Goal: Browse casually

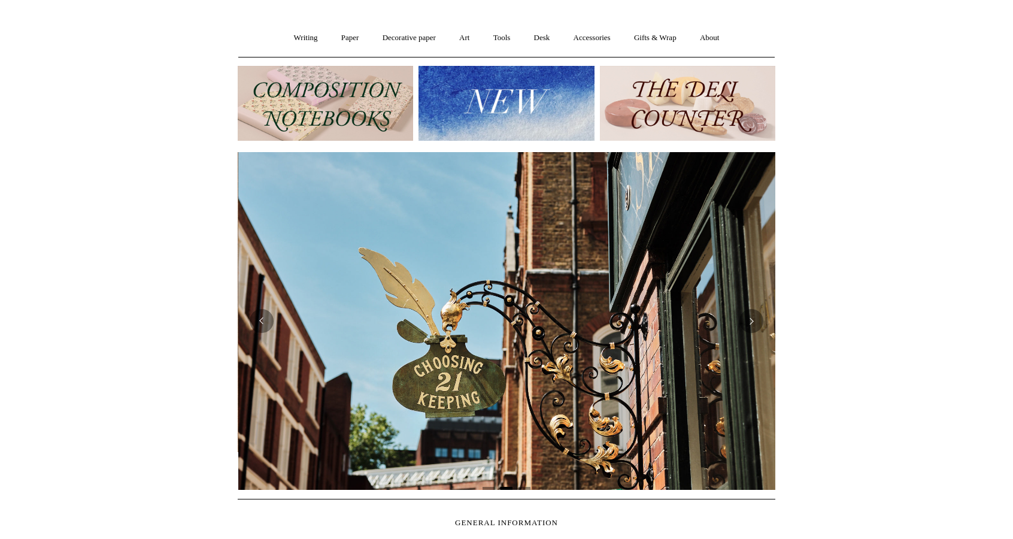
scroll to position [85, 0]
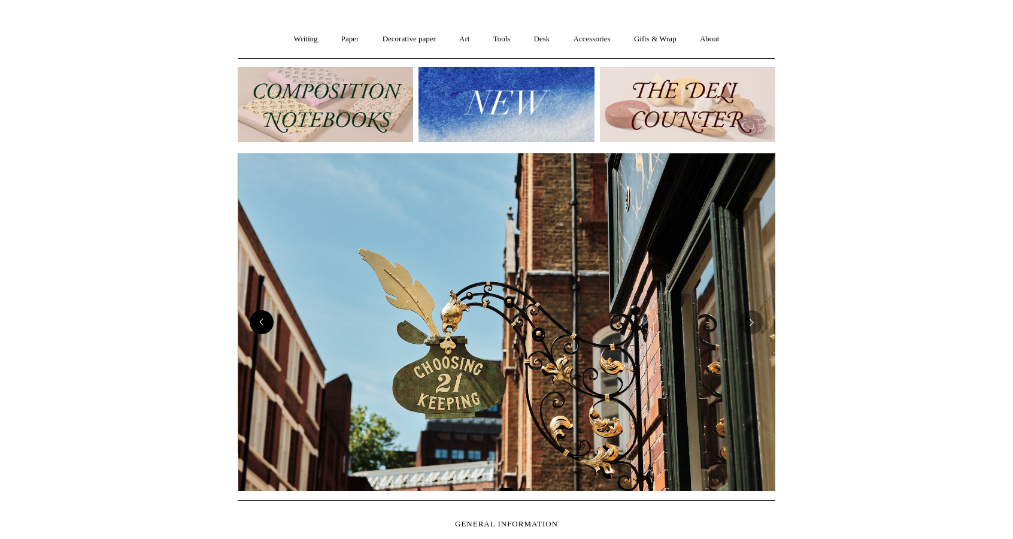
click at [261, 323] on button "Previous" at bounding box center [262, 322] width 24 height 24
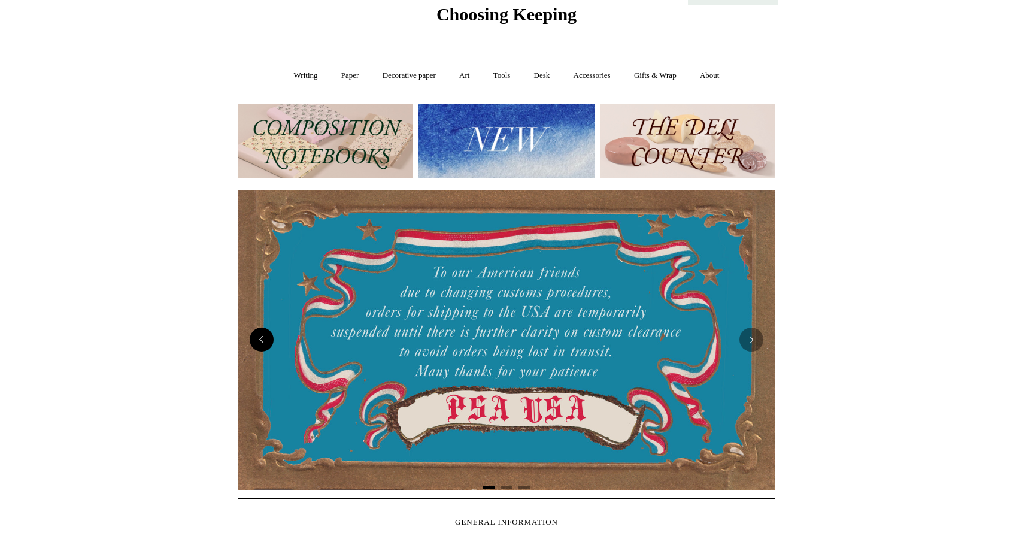
scroll to position [0, 0]
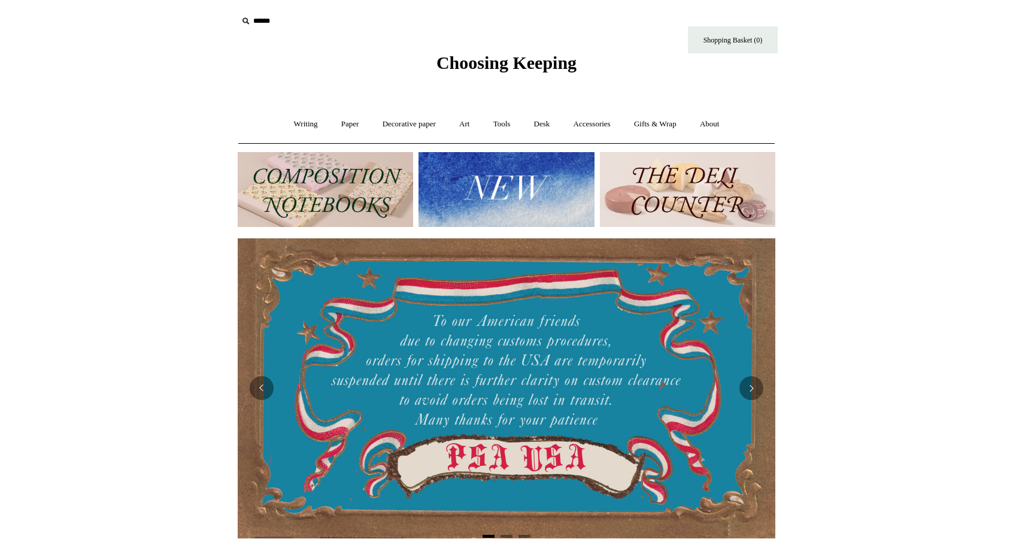
click at [357, 203] on img at bounding box center [325, 189] width 175 height 75
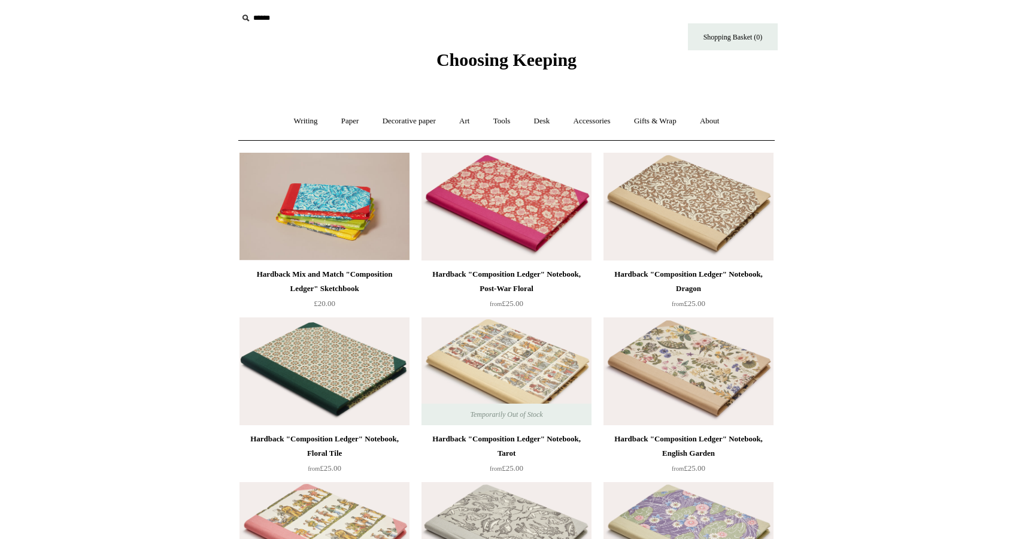
scroll to position [2, 0]
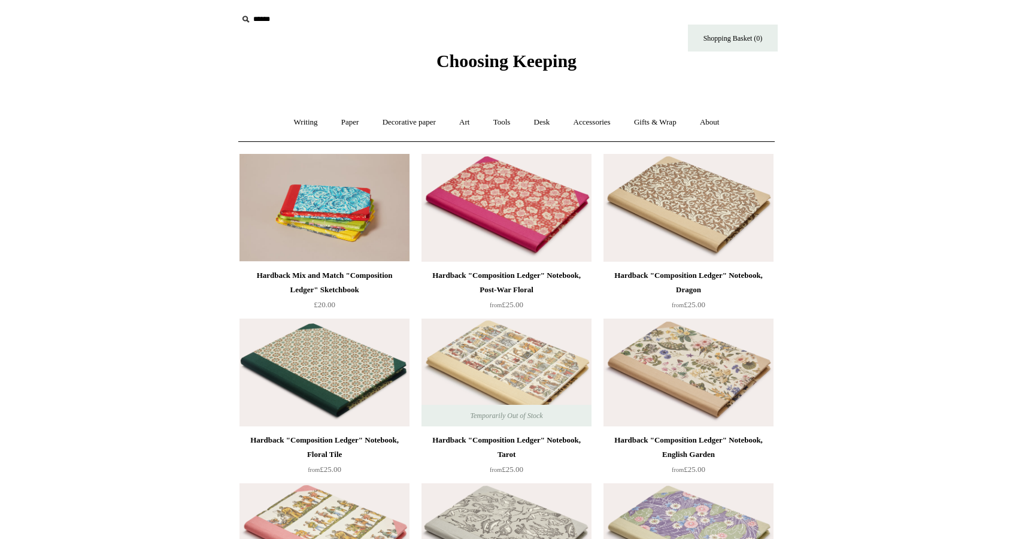
click at [657, 384] on img at bounding box center [688, 372] width 170 height 108
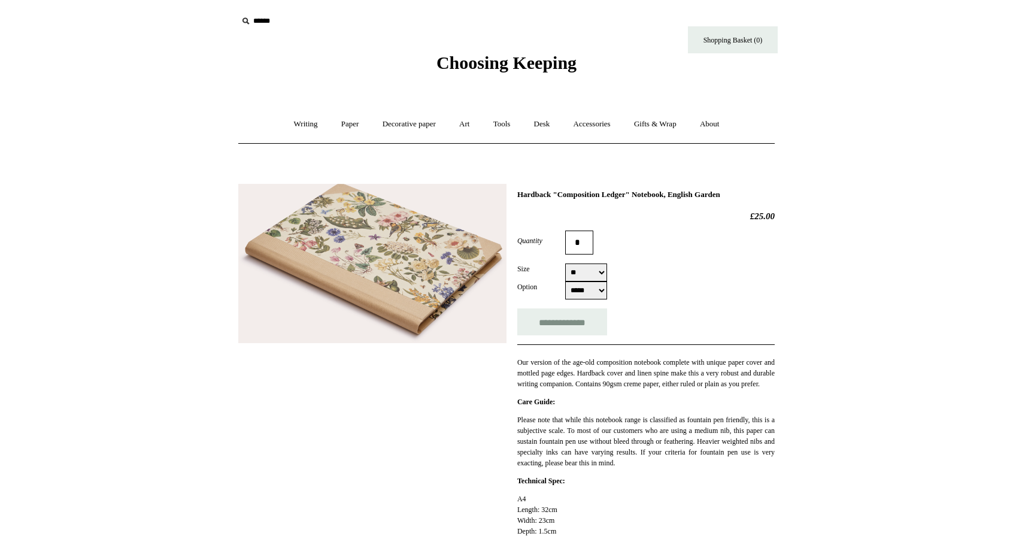
select select "**"
click at [413, 290] on img at bounding box center [372, 264] width 268 height 160
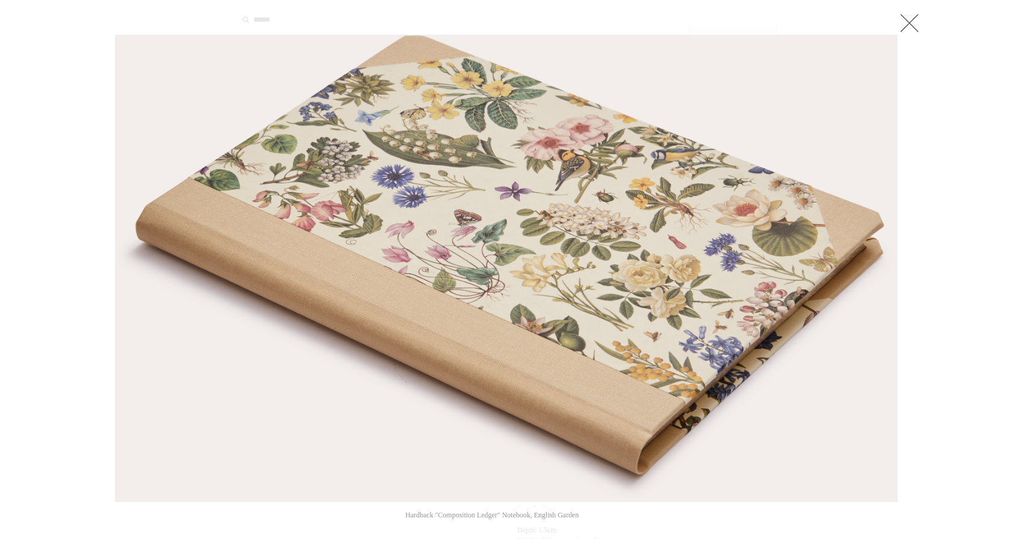
scroll to position [1, 0]
click at [914, 19] on link at bounding box center [909, 23] width 24 height 24
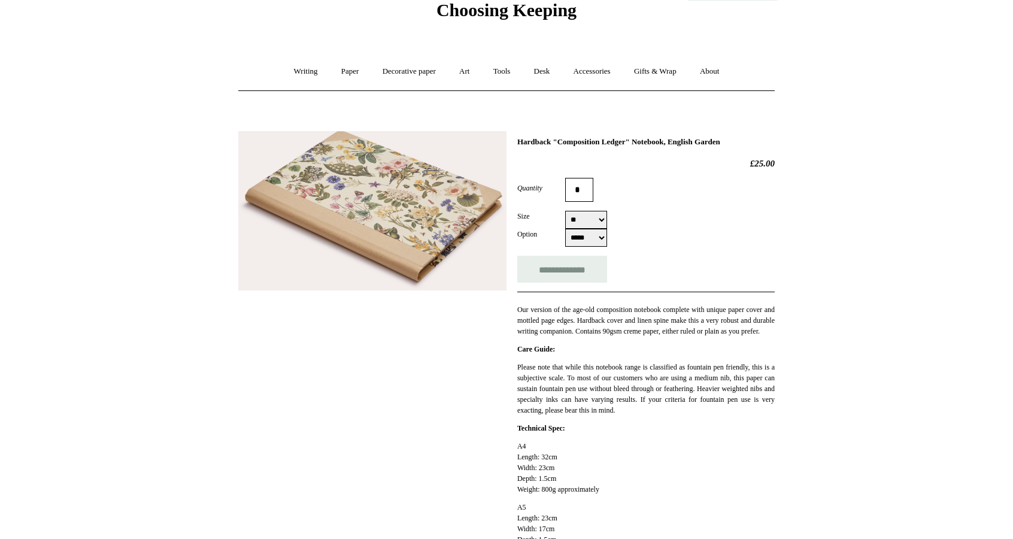
scroll to position [0, 0]
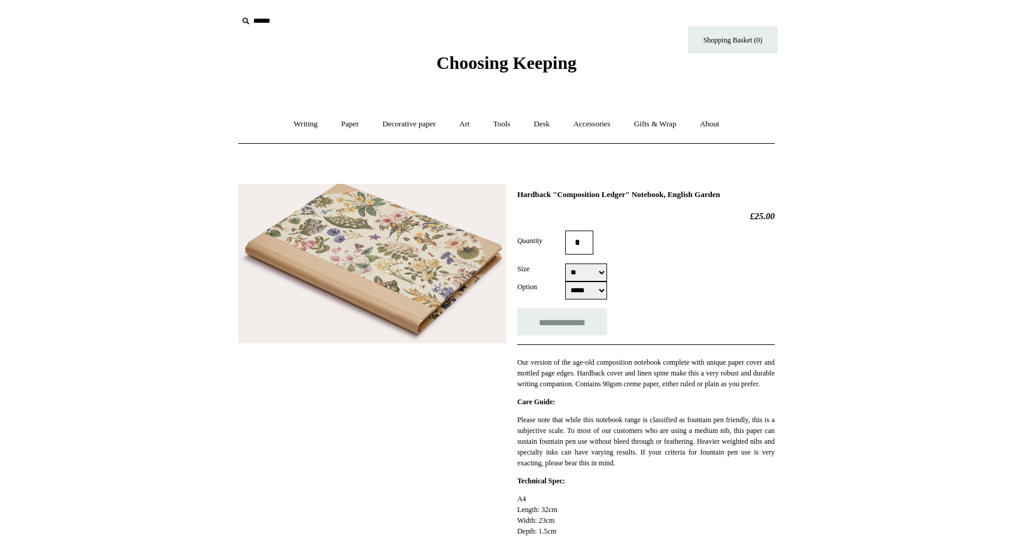
click at [582, 291] on select "***** *****" at bounding box center [586, 290] width 42 height 18
click at [450, 446] on div "**********" at bounding box center [506, 445] width 536 height 541
click at [343, 121] on link "Paper +" at bounding box center [349, 124] width 39 height 32
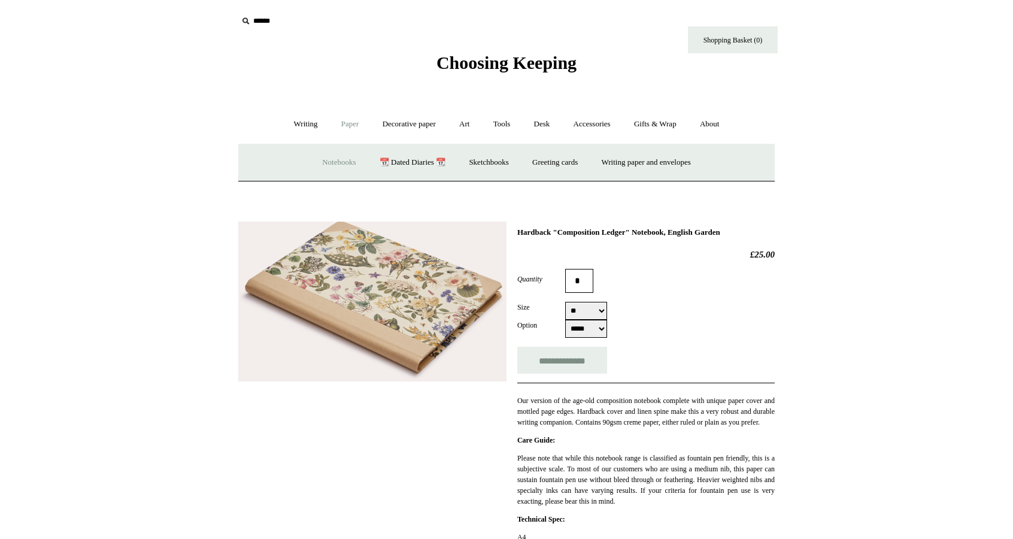
click at [324, 162] on link "Notebooks +" at bounding box center [338, 163] width 55 height 32
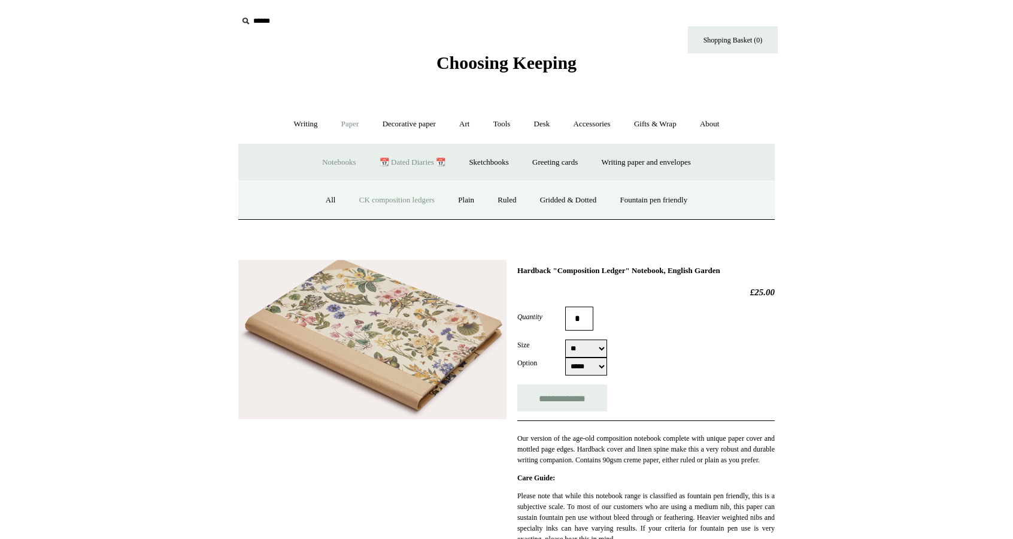
click at [401, 165] on link "📆 Dated Diaries 📆" at bounding box center [412, 163] width 87 height 32
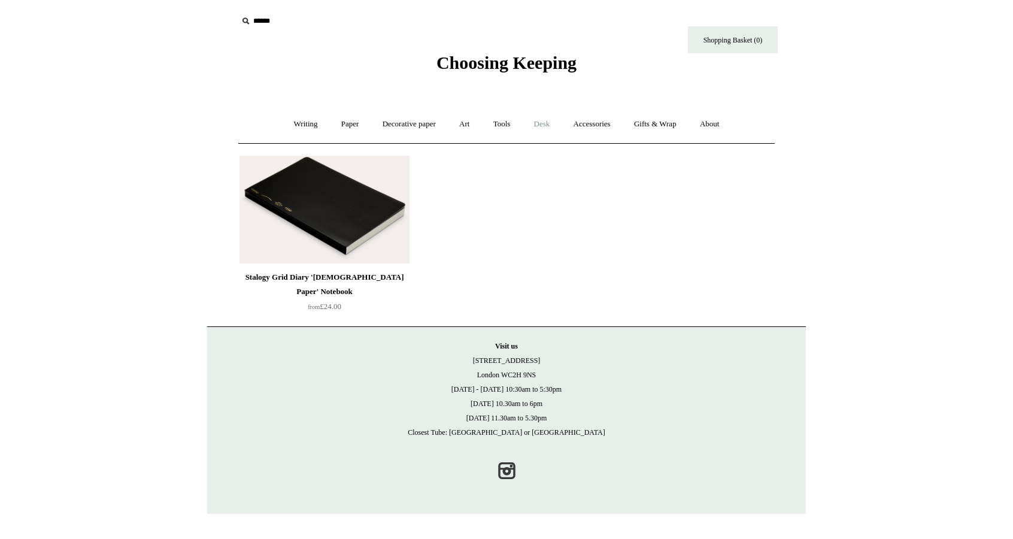
click at [539, 123] on link "Desk +" at bounding box center [542, 124] width 38 height 32
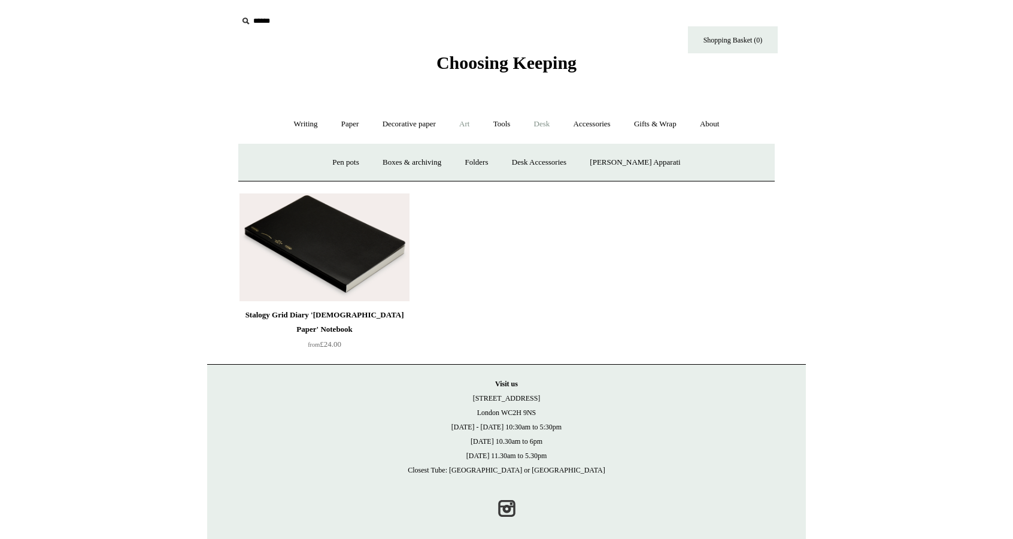
click at [467, 125] on link "Art +" at bounding box center [464, 124] width 32 height 32
click at [336, 135] on link "Paper +" at bounding box center [349, 124] width 39 height 32
click at [336, 122] on link "Paper -" at bounding box center [349, 124] width 39 height 32
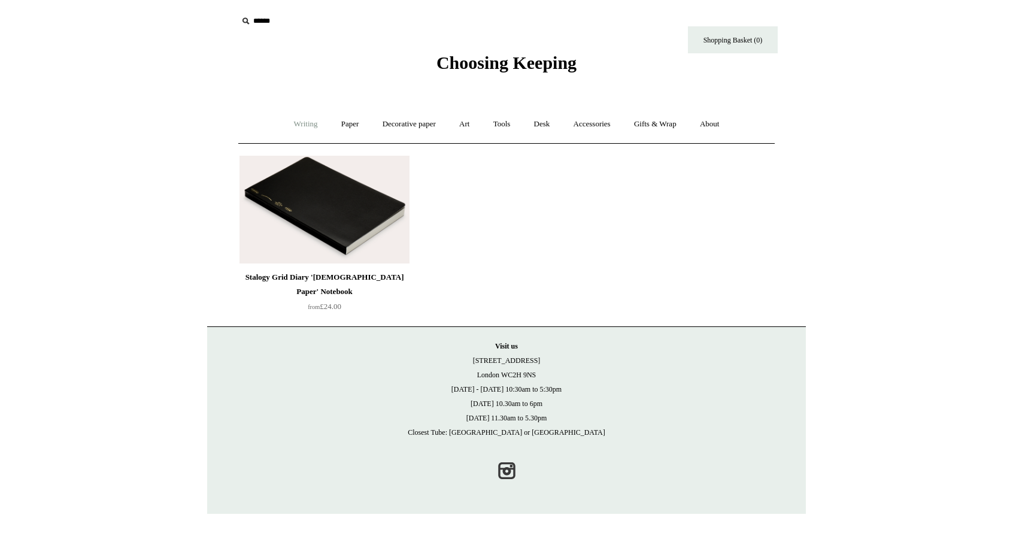
click at [283, 127] on link "Writing +" at bounding box center [305, 124] width 45 height 32
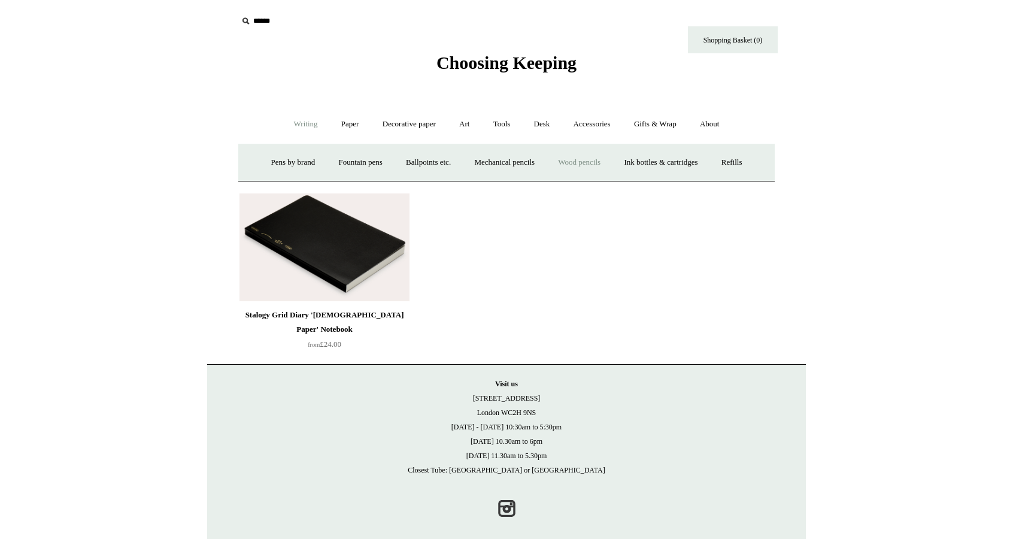
click at [611, 159] on link "Wood pencils +" at bounding box center [579, 163] width 64 height 32
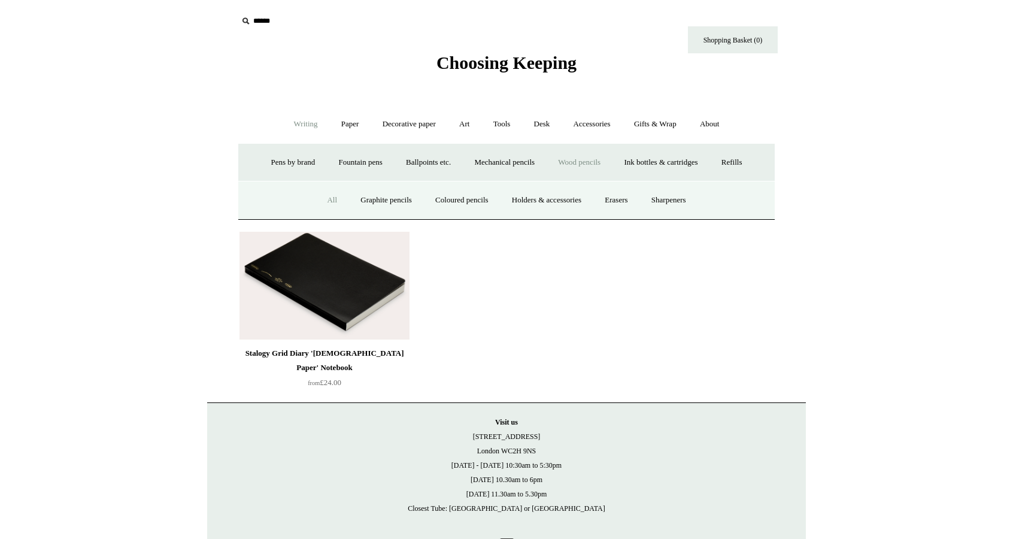
click at [316, 216] on link "All" at bounding box center [332, 200] width 32 height 32
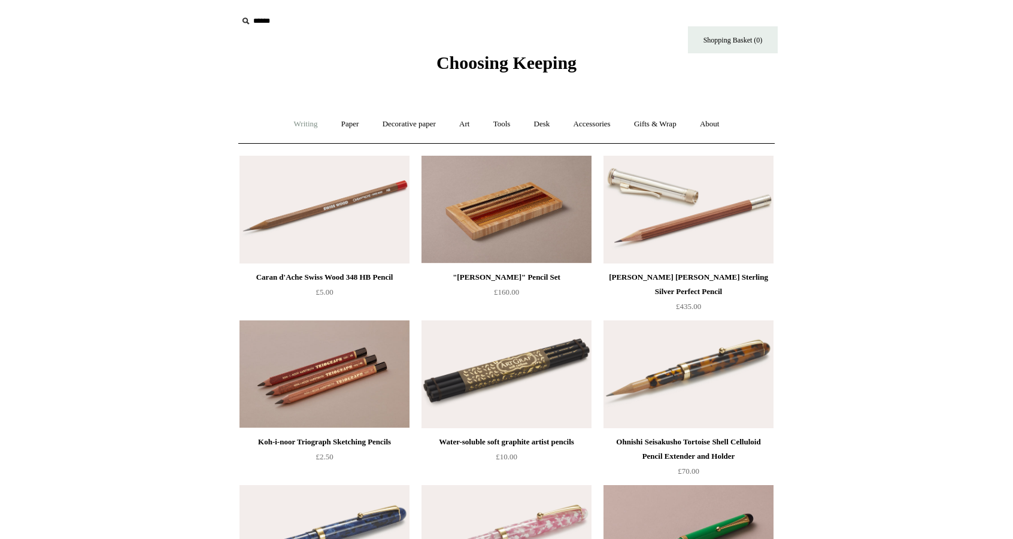
click at [285, 125] on link "Writing +" at bounding box center [305, 124] width 45 height 32
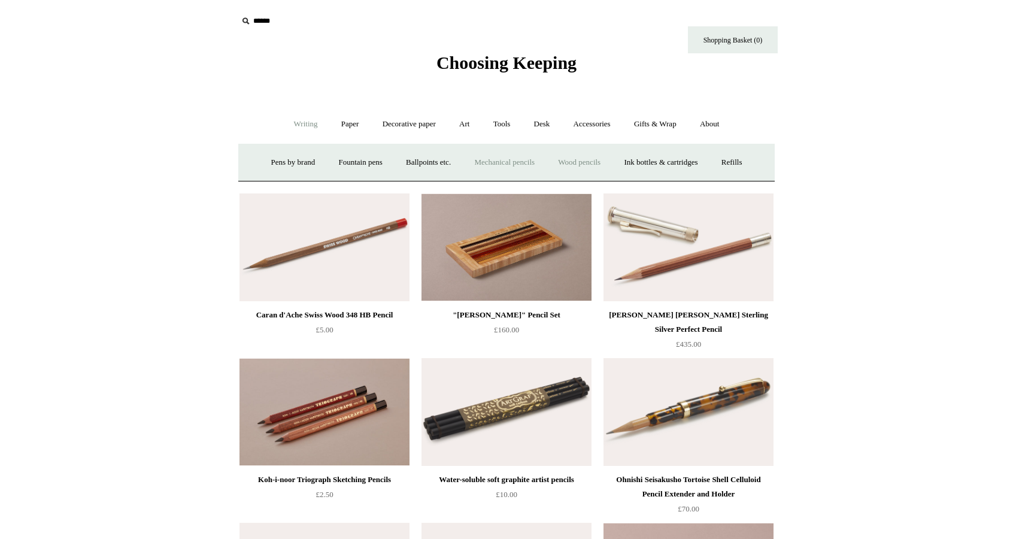
click at [537, 159] on link "Mechanical pencils +" at bounding box center [504, 163] width 82 height 32
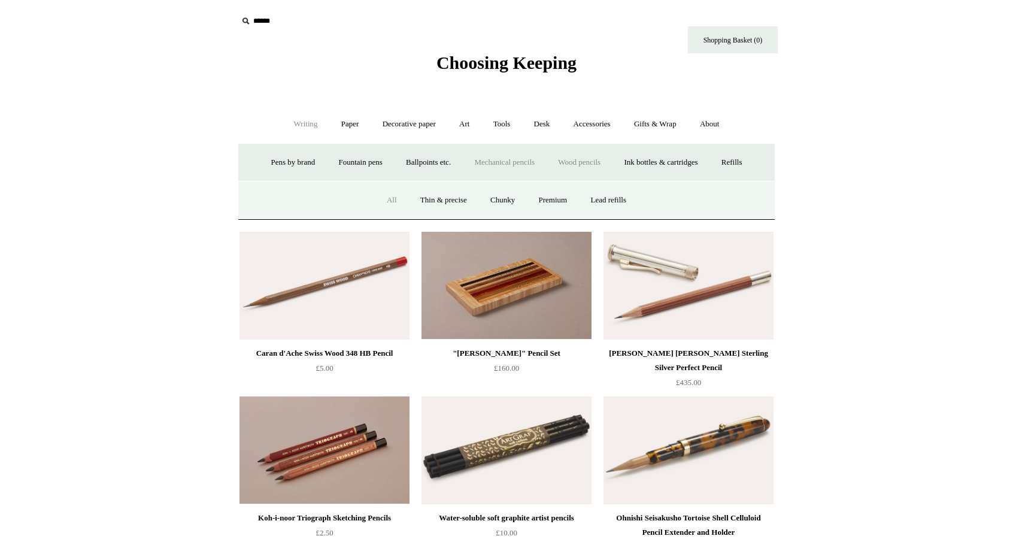
click at [383, 216] on link "All" at bounding box center [392, 200] width 32 height 32
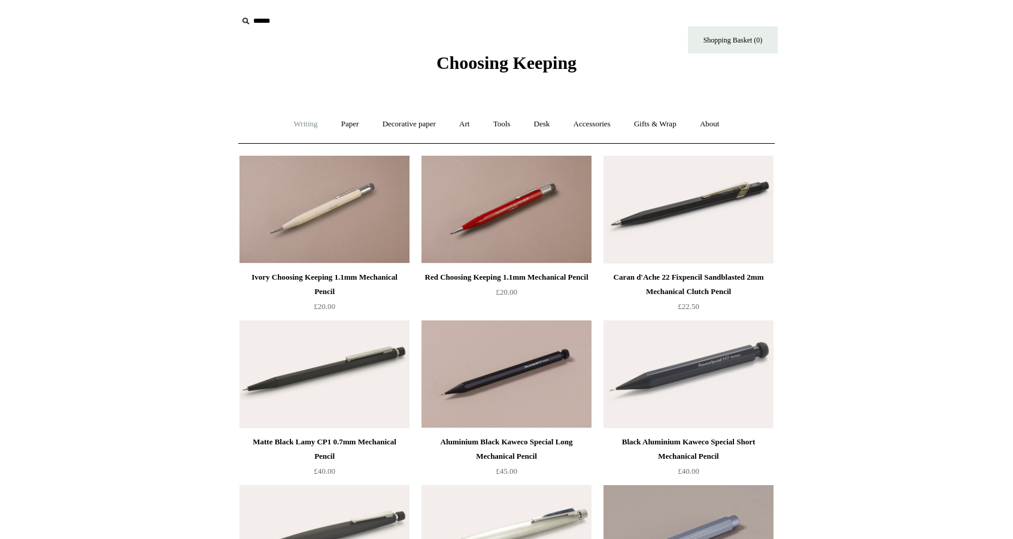
click at [283, 126] on link "Writing +" at bounding box center [305, 124] width 45 height 32
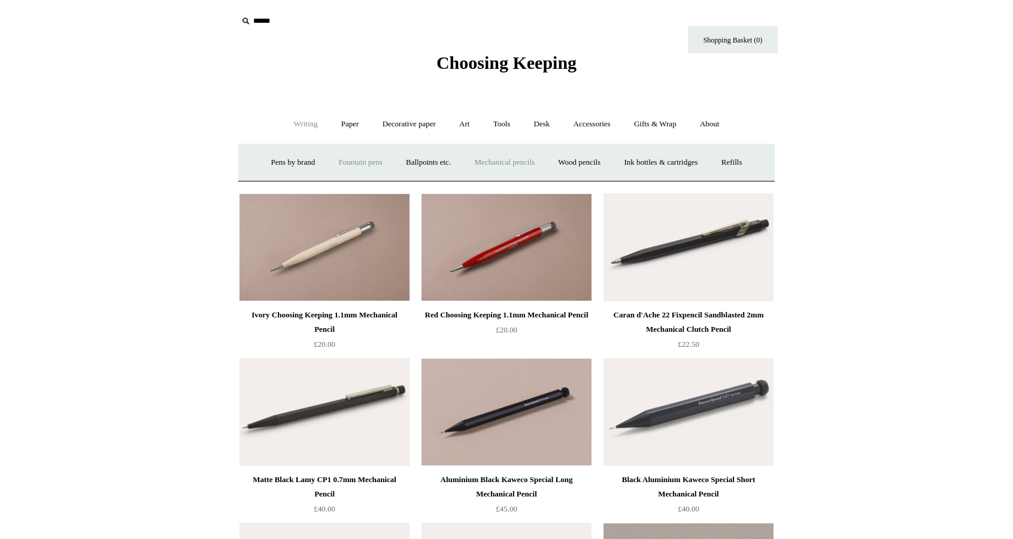
click at [375, 159] on link "Fountain pens +" at bounding box center [359, 163] width 65 height 32
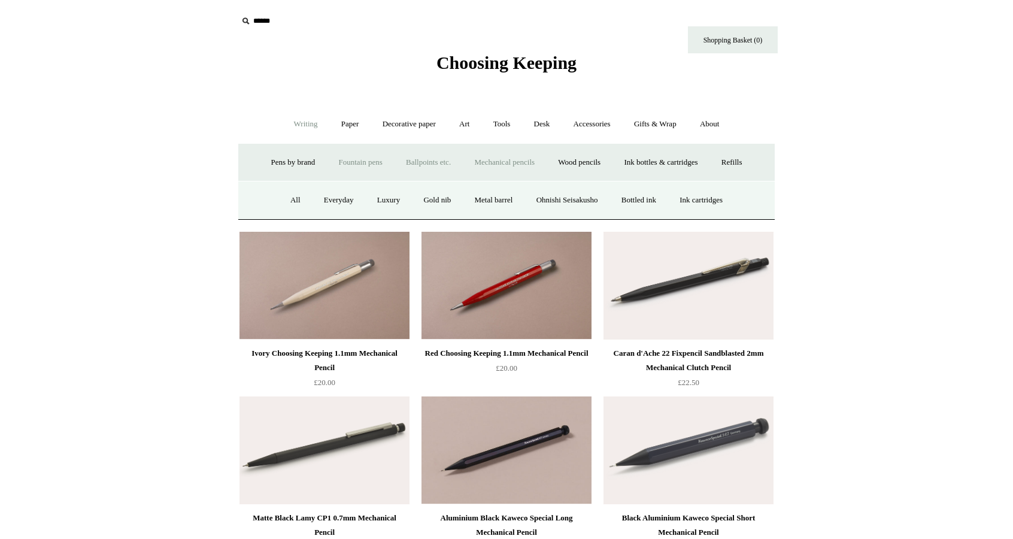
click at [439, 162] on link "Ballpoints etc. +" at bounding box center [428, 163] width 66 height 32
click at [348, 216] on link "All" at bounding box center [364, 200] width 32 height 32
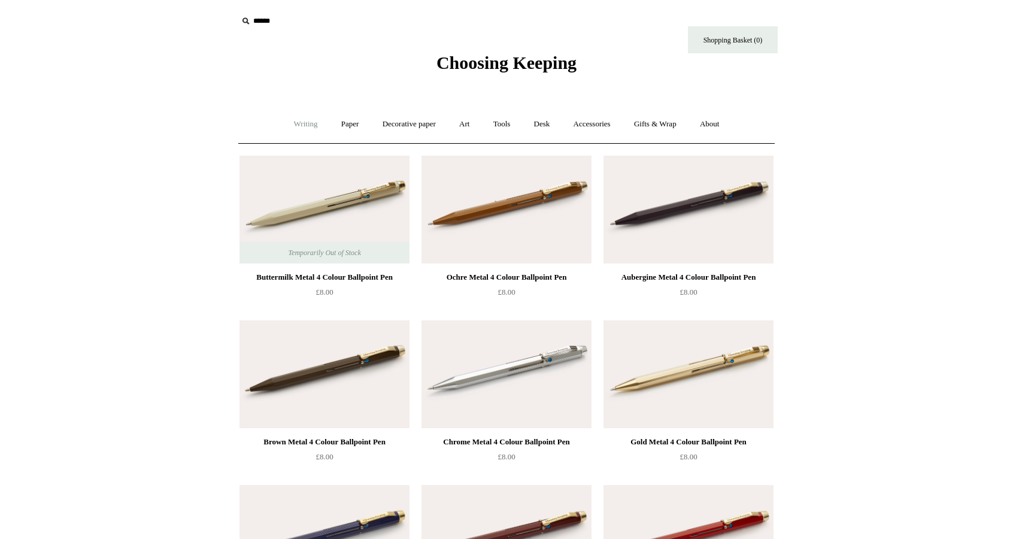
click at [283, 127] on link "Writing +" at bounding box center [305, 124] width 45 height 32
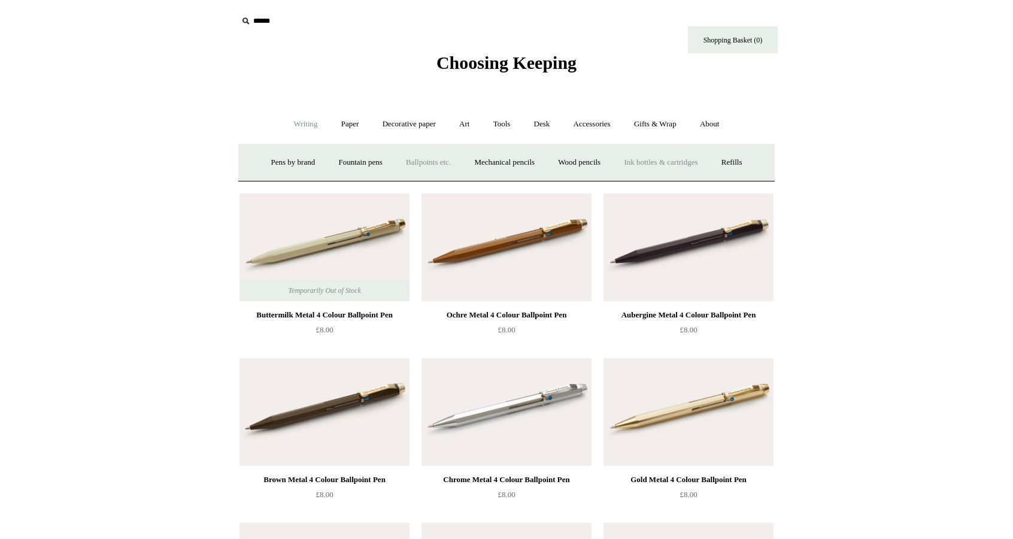
click at [695, 163] on link "Ink bottles & cartridges +" at bounding box center [660, 163] width 95 height 32
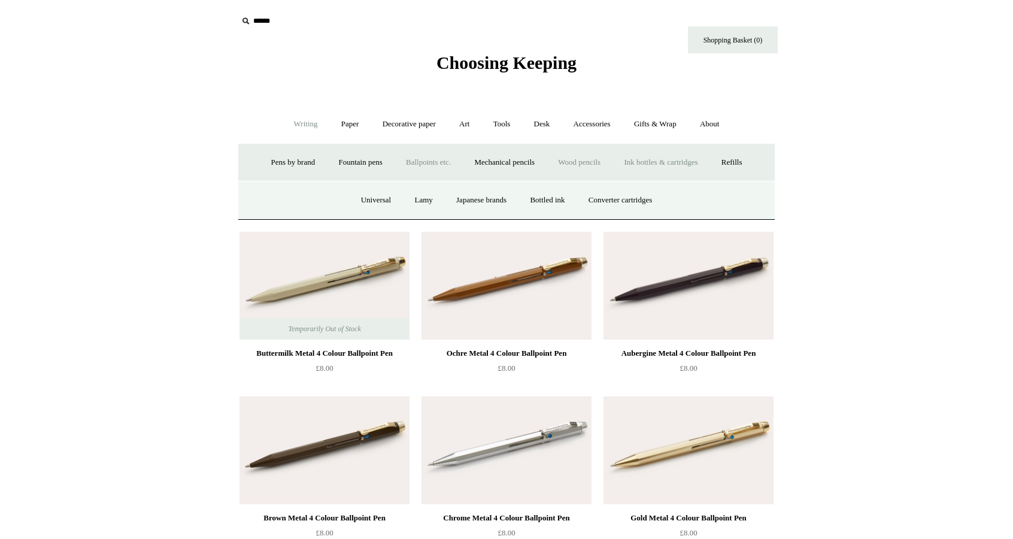
click at [611, 163] on link "Wood pencils +" at bounding box center [579, 163] width 64 height 32
click at [621, 216] on link "Erasers" at bounding box center [616, 200] width 44 height 32
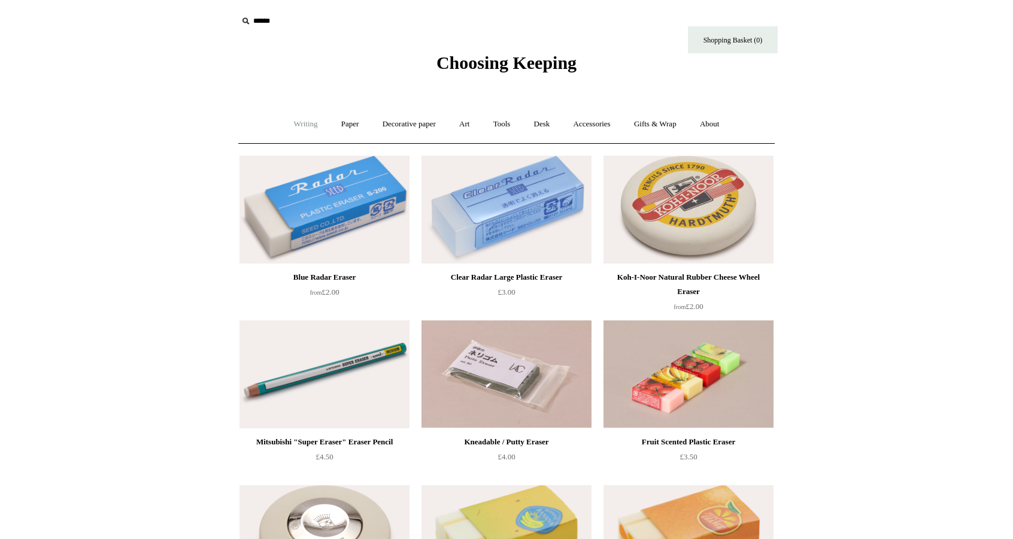
click at [285, 124] on link "Writing +" at bounding box center [305, 124] width 45 height 32
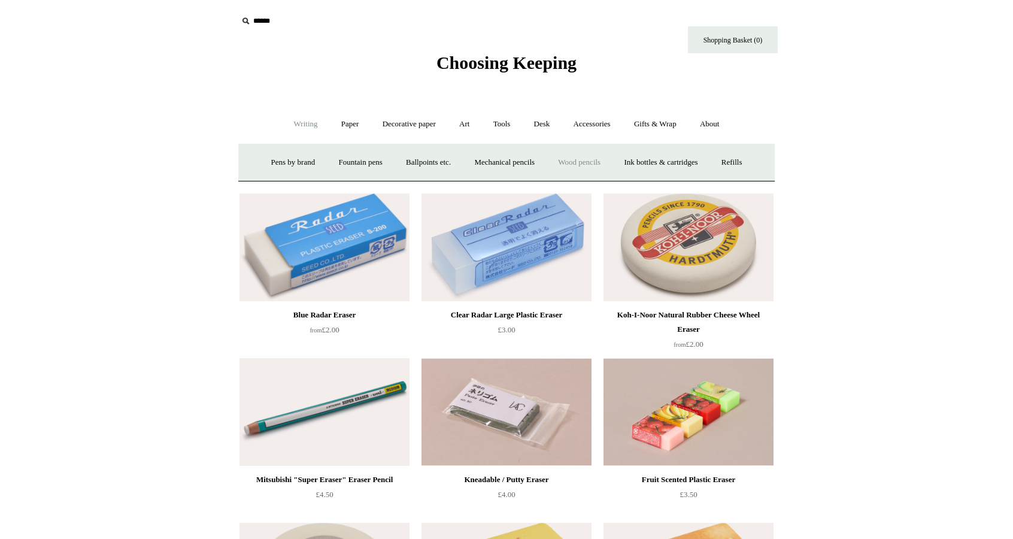
click at [611, 159] on link "Wood pencils +" at bounding box center [579, 163] width 64 height 32
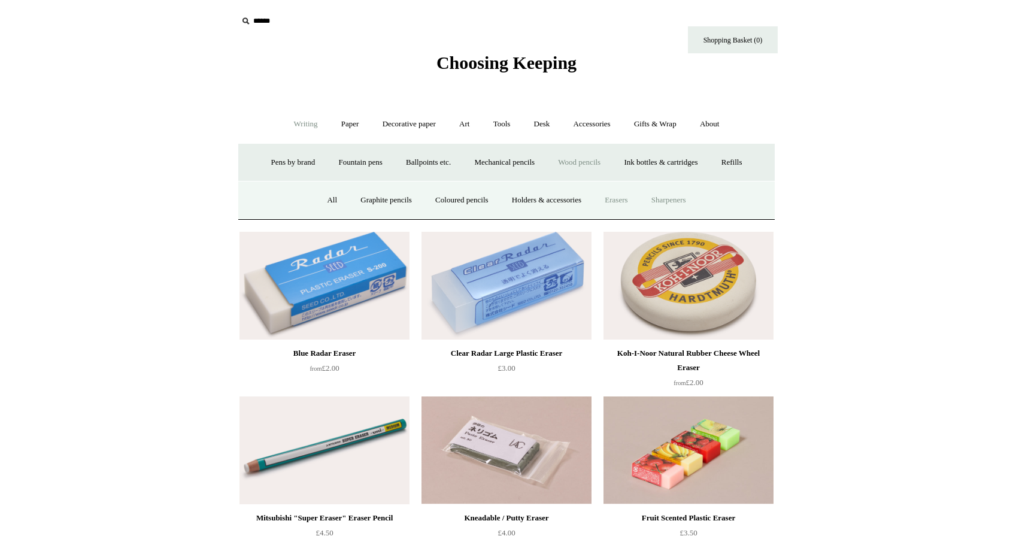
click at [688, 216] on link "Sharpeners" at bounding box center [668, 200] width 56 height 32
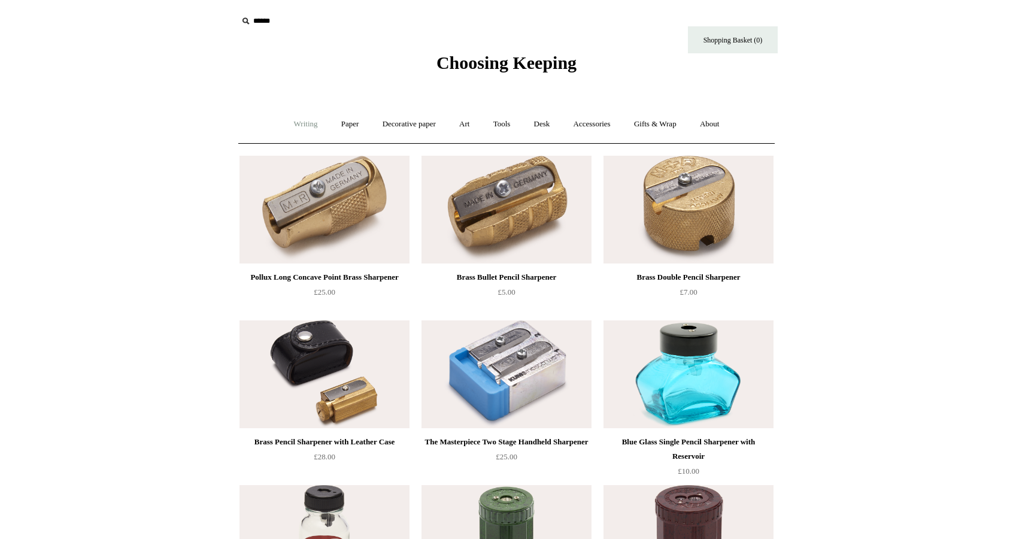
click at [294, 124] on link "Writing +" at bounding box center [305, 124] width 45 height 32
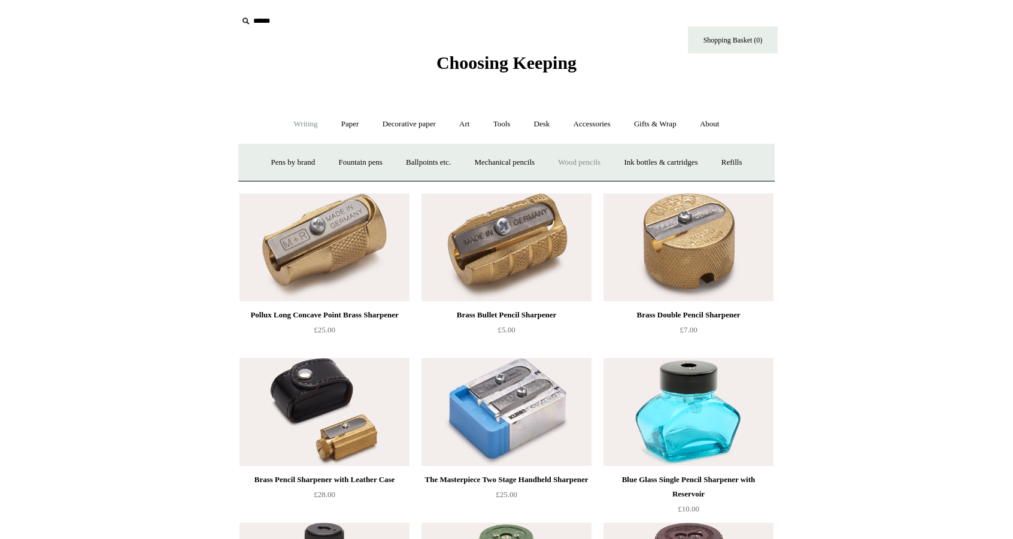
click at [611, 157] on link "Wood pencils +" at bounding box center [579, 163] width 64 height 32
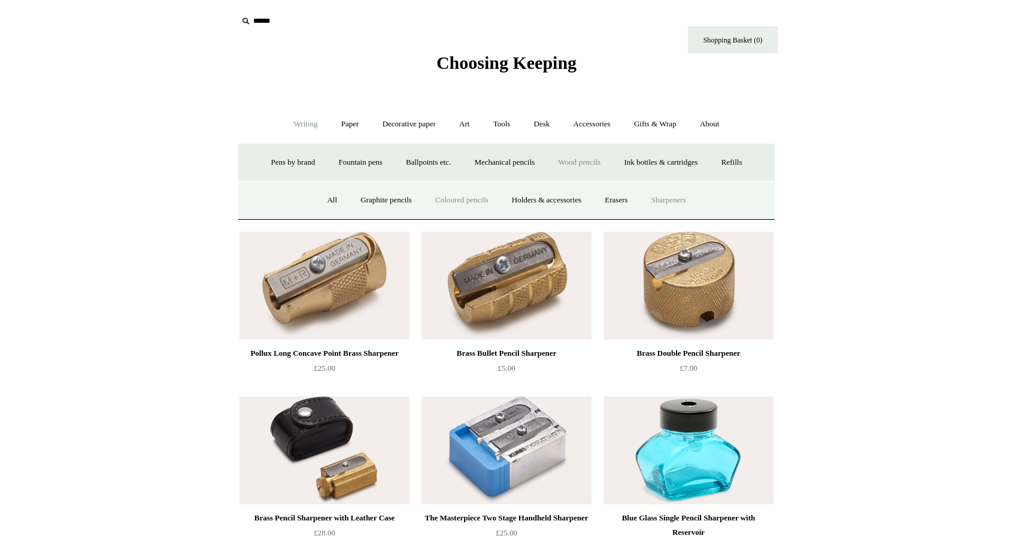
click at [467, 216] on link "Coloured pencils" at bounding box center [461, 200] width 74 height 32
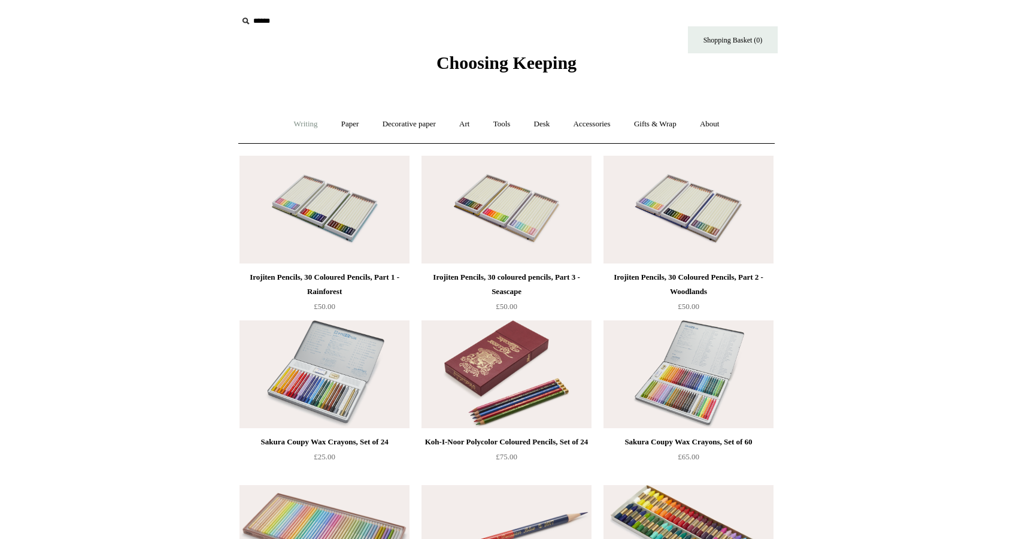
click at [283, 127] on link "Writing +" at bounding box center [305, 124] width 45 height 32
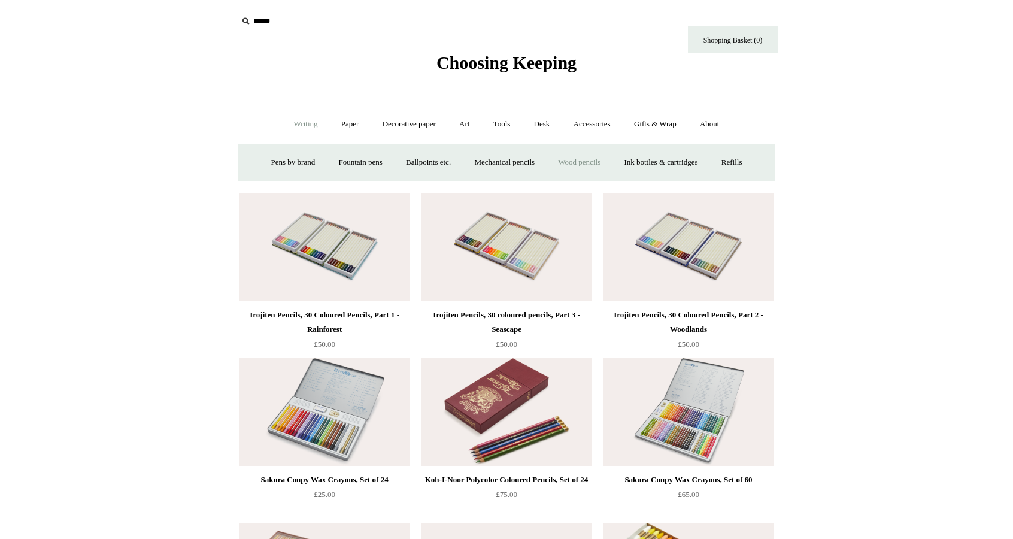
click at [611, 159] on link "Wood pencils +" at bounding box center [579, 163] width 64 height 32
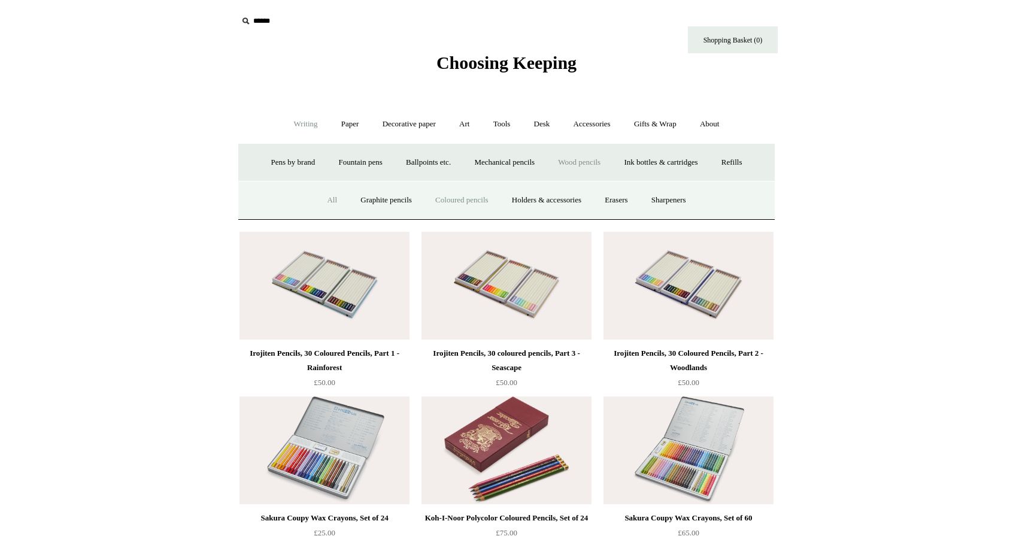
click at [316, 216] on link "All" at bounding box center [332, 200] width 32 height 32
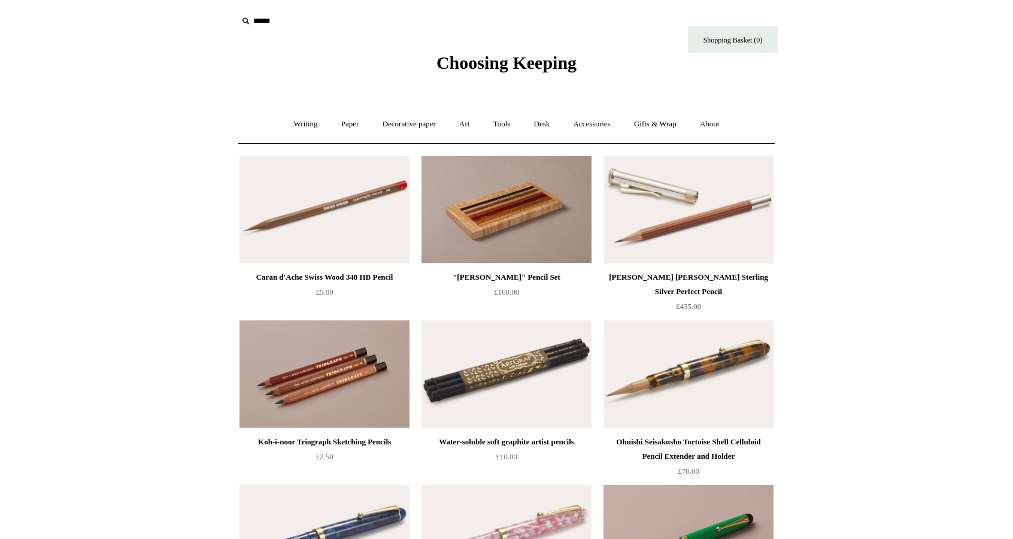
scroll to position [17, 0]
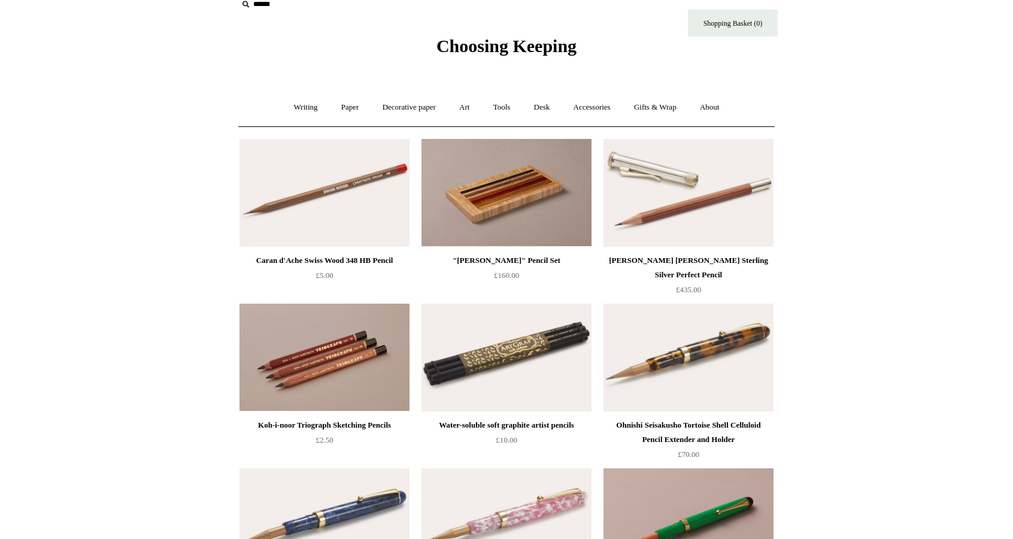
click at [710, 226] on img at bounding box center [688, 193] width 170 height 108
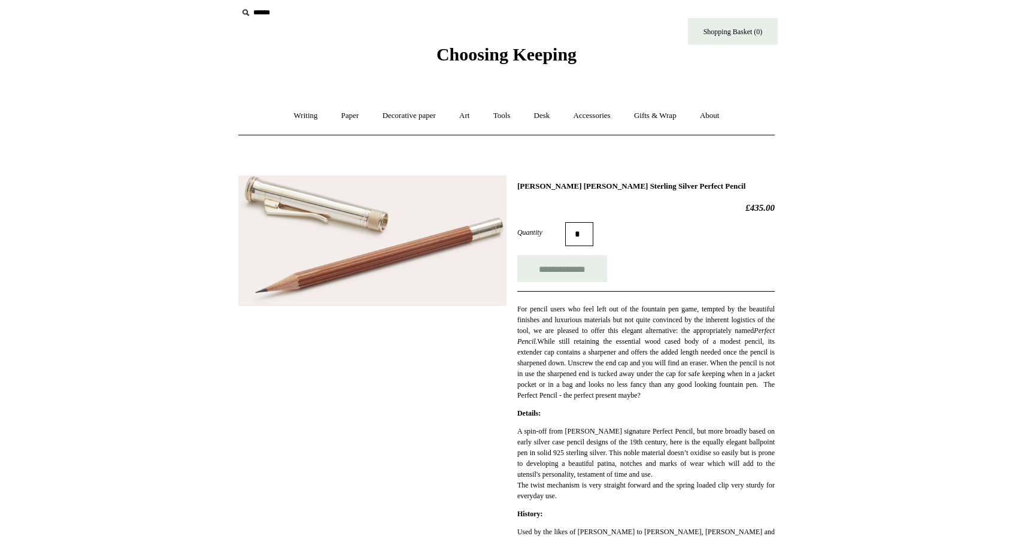
scroll to position [6, 0]
